Goal: Task Accomplishment & Management: Complete application form

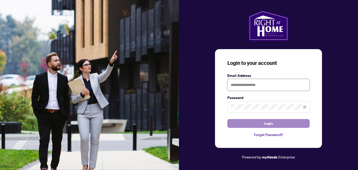
type input "**********"
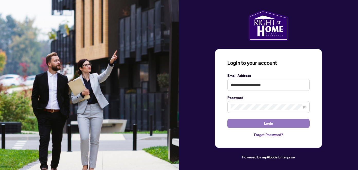
click at [261, 125] on button "Login" at bounding box center [269, 123] width 82 height 9
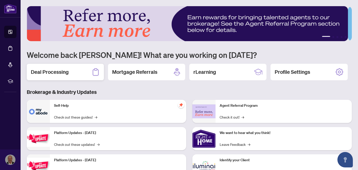
click at [55, 72] on h2 "Deal Processing" at bounding box center [50, 71] width 38 height 7
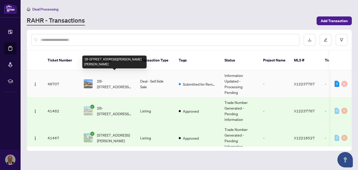
click at [112, 79] on span "2B-[STREET_ADDRESS][PERSON_NAME][PERSON_NAME]" at bounding box center [114, 83] width 35 height 11
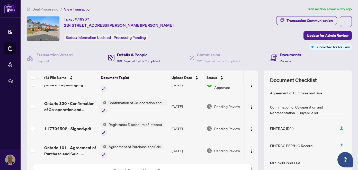
click at [128, 54] on h4 "Details & People" at bounding box center [138, 55] width 43 height 6
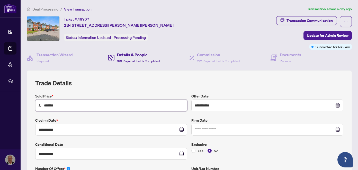
click at [49, 104] on input "*******" at bounding box center [114, 106] width 140 height 6
type input "*******"
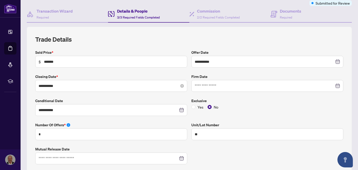
scroll to position [52, 0]
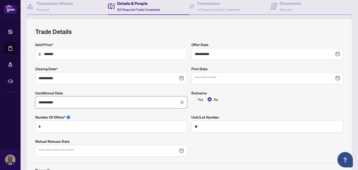
click at [49, 101] on input "**********" at bounding box center [109, 103] width 140 height 6
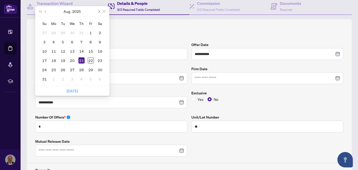
click at [98, 10] on span "Next month (PageDown)" at bounding box center [98, 11] width 3 height 3
type input "**********"
click at [63, 69] on div "30" at bounding box center [63, 70] width 6 height 6
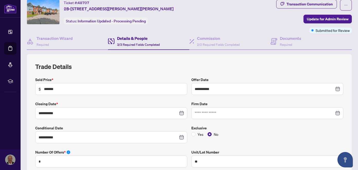
scroll to position [5, 0]
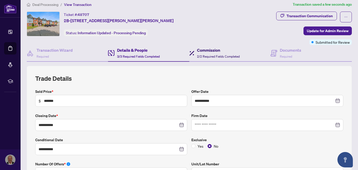
click at [201, 56] on span "2/2 Required Fields Completed" at bounding box center [218, 57] width 43 height 4
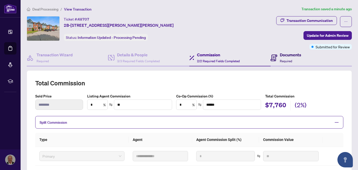
click at [280, 58] on div "Documents Required" at bounding box center [290, 58] width 21 height 12
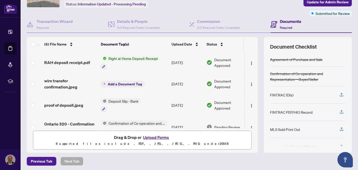
scroll to position [52, 0]
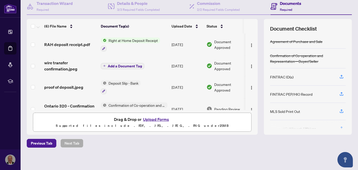
click at [153, 119] on button "Upload Forms" at bounding box center [156, 119] width 29 height 7
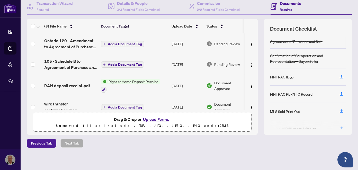
click at [125, 43] on span "Add a Document Tag" at bounding box center [125, 44] width 34 height 4
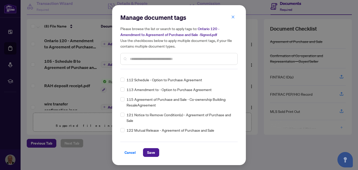
scroll to position [0, 0]
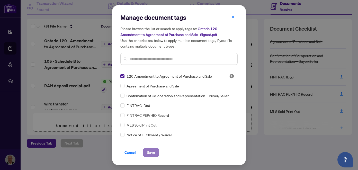
click at [152, 152] on span "Save" at bounding box center [151, 153] width 8 height 8
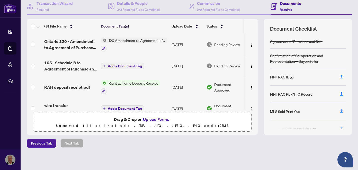
click at [121, 65] on span "Add a Document Tag" at bounding box center [125, 66] width 34 height 4
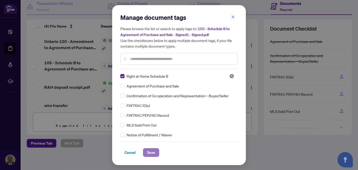
click at [150, 152] on span "Save" at bounding box center [151, 153] width 8 height 8
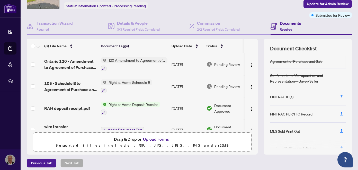
scroll to position [26, 0]
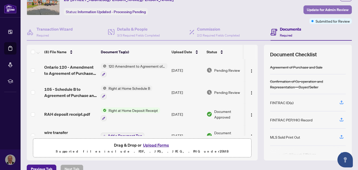
click at [315, 10] on span "Update for Admin Review" at bounding box center [328, 10] width 42 height 8
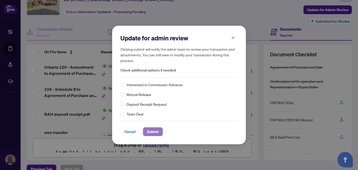
click at [153, 133] on span "Submit" at bounding box center [153, 132] width 12 height 8
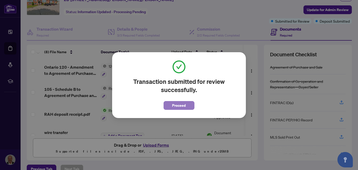
click at [179, 106] on span "Proceed" at bounding box center [180, 105] width 14 height 8
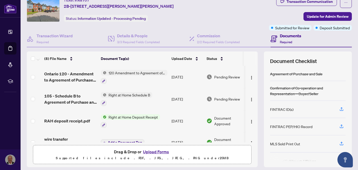
scroll to position [0, 0]
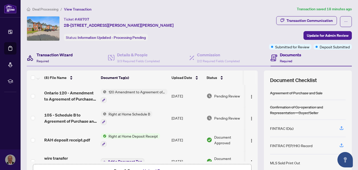
click at [54, 52] on h4 "Transaction Wizard" at bounding box center [55, 55] width 36 height 6
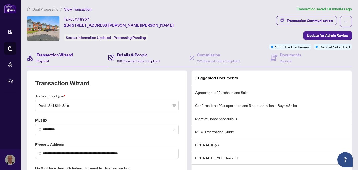
click at [131, 55] on h4 "Details & People" at bounding box center [138, 55] width 43 height 6
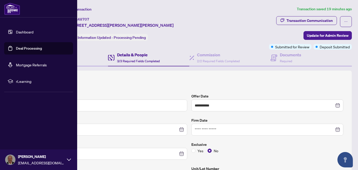
click at [23, 47] on link "Deal Processing" at bounding box center [29, 48] width 26 height 5
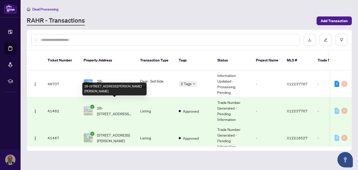
click at [108, 106] on span "2B-[STREET_ADDRESS][PERSON_NAME][PERSON_NAME]" at bounding box center [114, 110] width 35 height 11
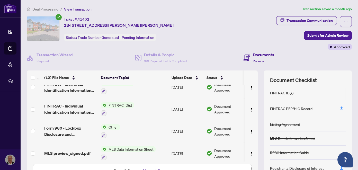
scroll to position [52, 0]
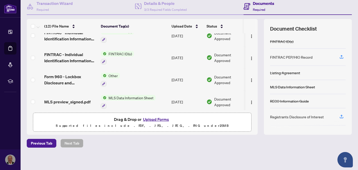
click at [152, 119] on button "Upload Forms" at bounding box center [156, 119] width 29 height 7
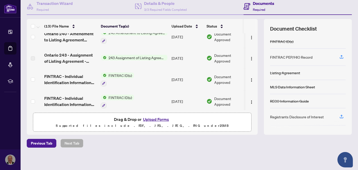
scroll to position [0, 0]
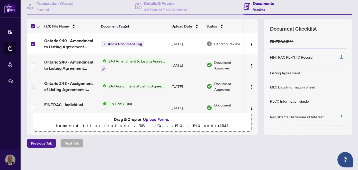
click at [127, 44] on span "Add a Document Tag" at bounding box center [125, 44] width 34 height 4
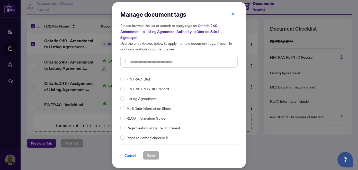
click at [141, 62] on input "text" at bounding box center [182, 62] width 104 height 6
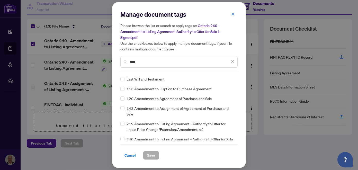
scroll to position [26, 0]
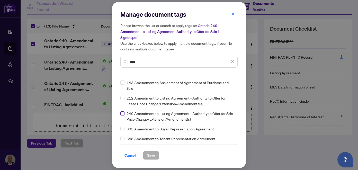
type input "****"
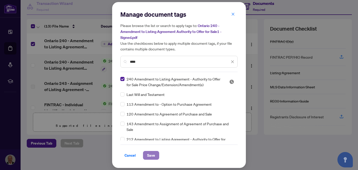
click at [150, 155] on span "Save" at bounding box center [151, 155] width 8 height 8
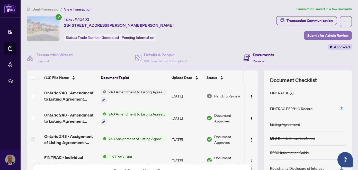
click at [310, 36] on span "Submit for Admin Review" at bounding box center [328, 35] width 41 height 8
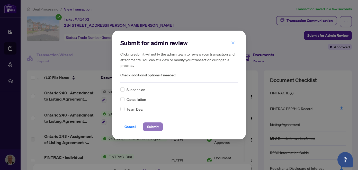
click at [150, 128] on span "Submit" at bounding box center [153, 127] width 12 height 8
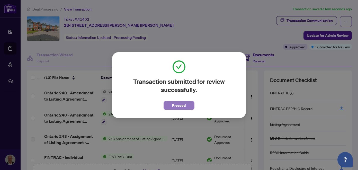
click at [176, 106] on span "Proceed" at bounding box center [180, 105] width 14 height 8
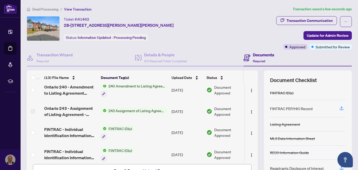
scroll to position [52, 0]
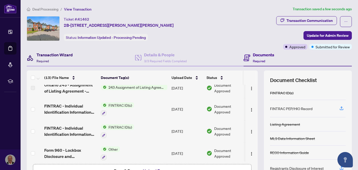
click at [55, 55] on h4 "Transaction Wizard" at bounding box center [55, 55] width 36 height 6
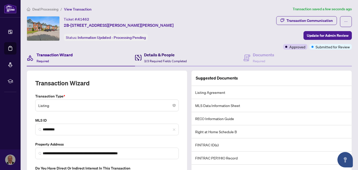
click at [159, 56] on h4 "Details & People" at bounding box center [165, 55] width 43 height 6
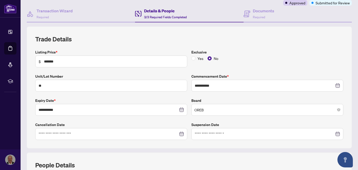
scroll to position [52, 0]
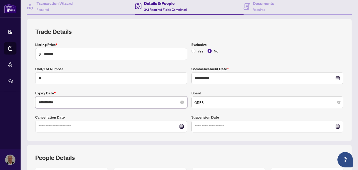
click at [79, 101] on input "**********" at bounding box center [109, 103] width 140 height 6
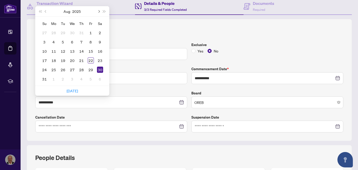
click at [99, 11] on button "Next month (PageDown)" at bounding box center [99, 11] width 6 height 10
click at [99, 11] on span "Next month (PageDown)" at bounding box center [98, 11] width 3 height 3
type input "**********"
click at [44, 78] on div "30" at bounding box center [44, 79] width 6 height 6
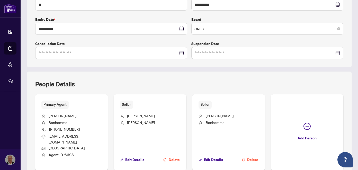
scroll to position [164, 0]
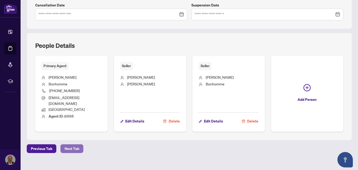
click at [74, 145] on span "Next Tab" at bounding box center [72, 149] width 15 height 8
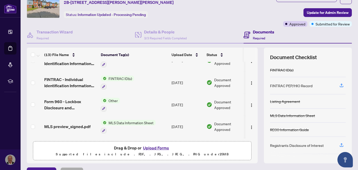
scroll to position [52, 0]
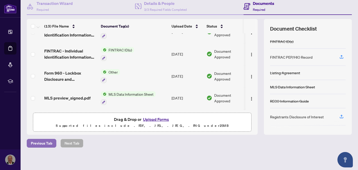
click at [39, 142] on span "Previous Tab" at bounding box center [41, 143] width 21 height 8
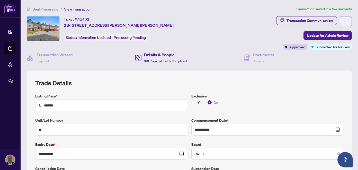
click at [345, 21] on icon "ellipsis" at bounding box center [347, 22] width 4 height 4
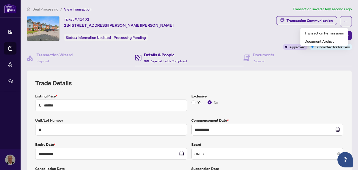
drag, startPoint x: 245, startPoint y: 33, endPoint x: 249, endPoint y: 28, distance: 6.0
click at [245, 32] on div "Ticket #: 41462 2B-[STREET_ADDRESS][PERSON_NAME][PERSON_NAME] Status: Informati…" at bounding box center [151, 28] width 248 height 25
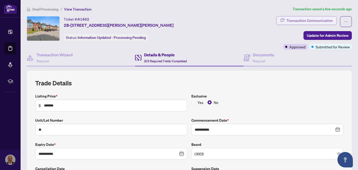
click at [288, 21] on div "Transaction Communication" at bounding box center [310, 20] width 46 height 8
type textarea "**********"
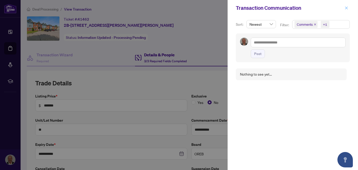
click at [346, 8] on icon "close" at bounding box center [347, 8] width 4 height 4
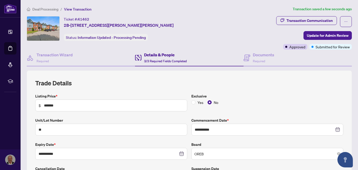
click at [228, 48] on div "Ticket #: 41462 2B-[STREET_ADDRESS][PERSON_NAME][PERSON_NAME] Status: Informati…" at bounding box center [151, 32] width 250 height 33
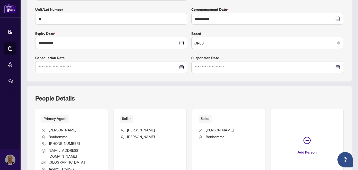
scroll to position [103, 0]
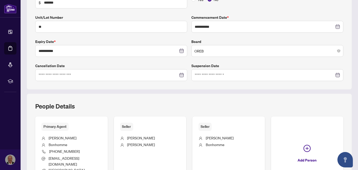
click at [113, 63] on label "Cancellation Date" at bounding box center [111, 66] width 152 height 6
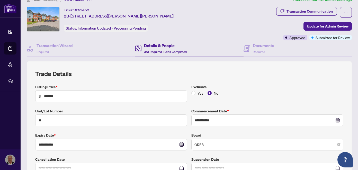
scroll to position [0, 0]
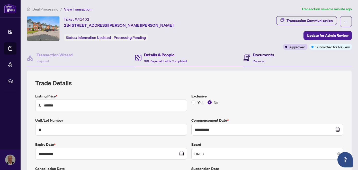
click at [256, 55] on h4 "Documents" at bounding box center [263, 55] width 21 height 6
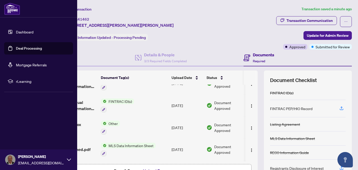
click at [21, 31] on link "Dashboard" at bounding box center [25, 32] width 18 height 5
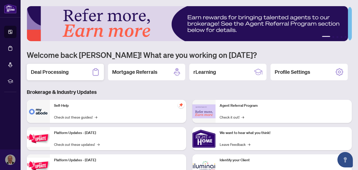
click at [45, 71] on h2 "Deal Processing" at bounding box center [50, 71] width 38 height 7
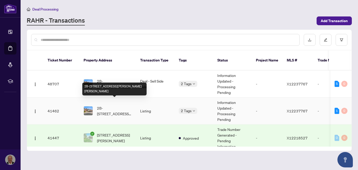
click at [113, 105] on span "2B-[STREET_ADDRESS][PERSON_NAME][PERSON_NAME]" at bounding box center [114, 110] width 35 height 11
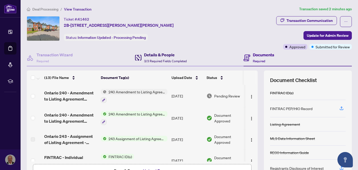
click at [147, 58] on div "Details & People 3/3 Required Fields Completed" at bounding box center [165, 58] width 43 height 12
